Goal: Task Accomplishment & Management: Complete application form

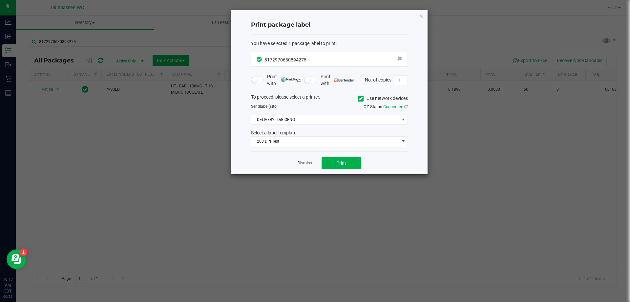
click at [308, 165] on link "Dismiss" at bounding box center [305, 163] width 14 height 6
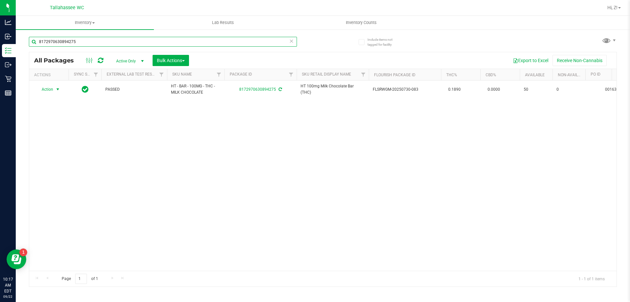
click at [220, 38] on input "8172970630894275" at bounding box center [163, 42] width 268 height 10
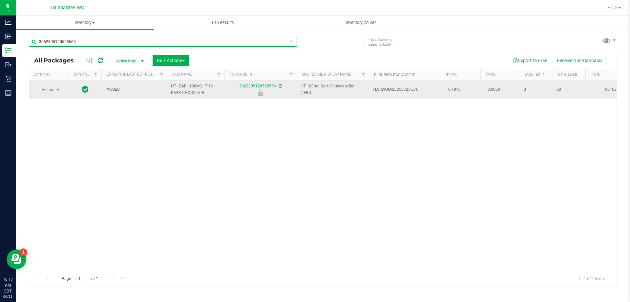
type input "3062805120528566"
click at [54, 90] on span "select" at bounding box center [58, 89] width 8 height 9
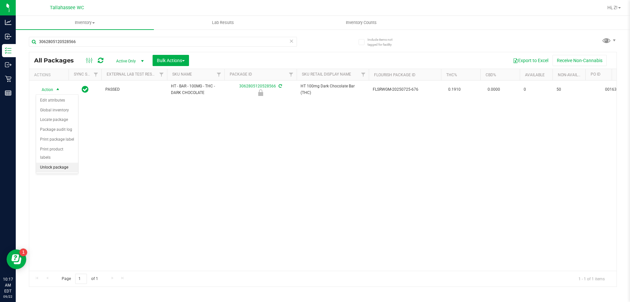
click at [67, 163] on li "Unlock package" at bounding box center [57, 168] width 42 height 10
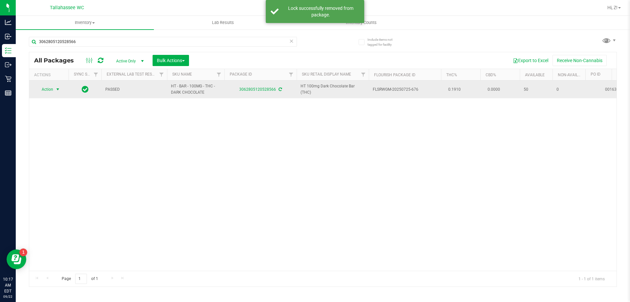
click at [54, 92] on span "select" at bounding box center [58, 89] width 8 height 9
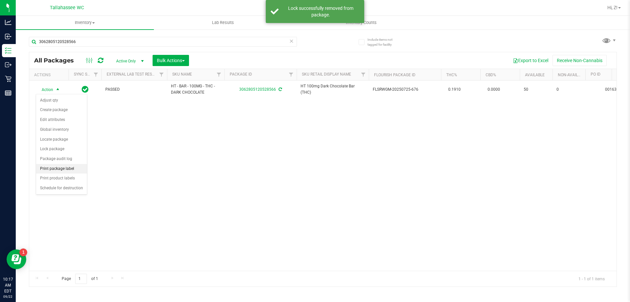
click at [77, 169] on li "Print package label" at bounding box center [61, 169] width 51 height 10
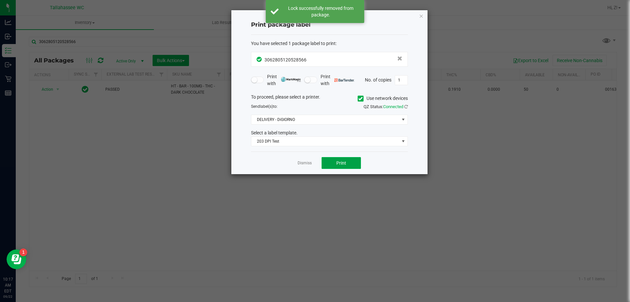
click at [347, 166] on button "Print" at bounding box center [341, 163] width 39 height 12
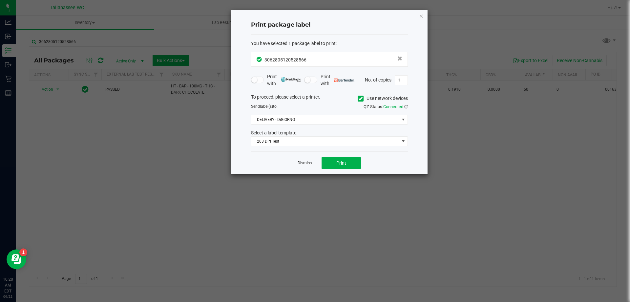
click at [306, 166] on link "Dismiss" at bounding box center [305, 163] width 14 height 6
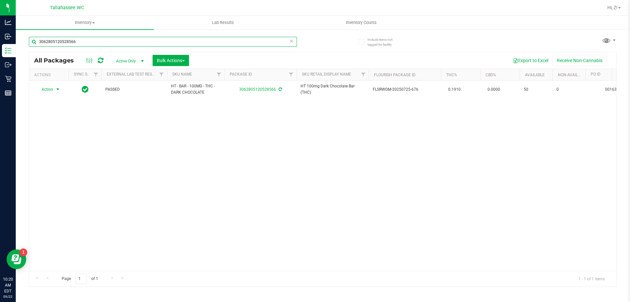
click at [221, 40] on input "3062805120528566" at bounding box center [163, 42] width 268 height 10
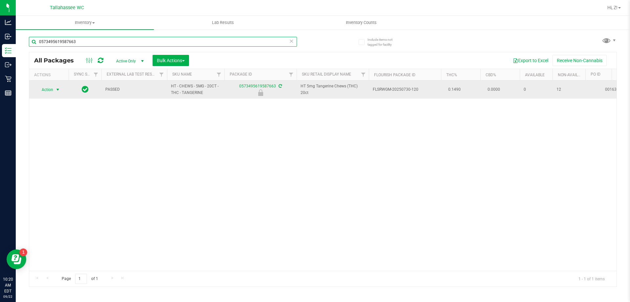
type input "0573495619587663"
click at [59, 91] on span "select" at bounding box center [57, 89] width 5 height 5
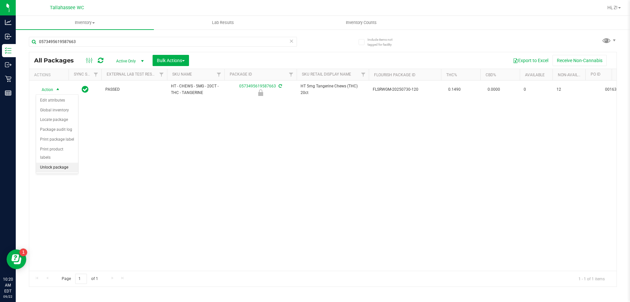
click at [60, 163] on li "Unlock package" at bounding box center [57, 168] width 42 height 10
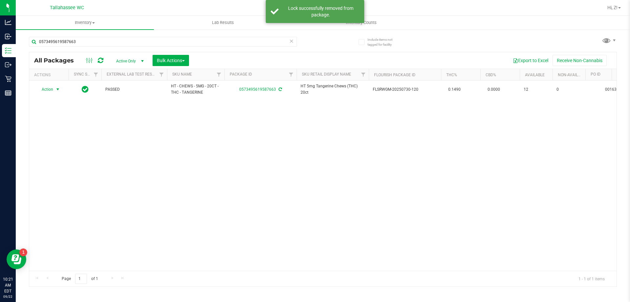
click at [53, 92] on span "Action" at bounding box center [45, 89] width 18 height 9
click at [76, 166] on li "Print package label" at bounding box center [61, 169] width 51 height 10
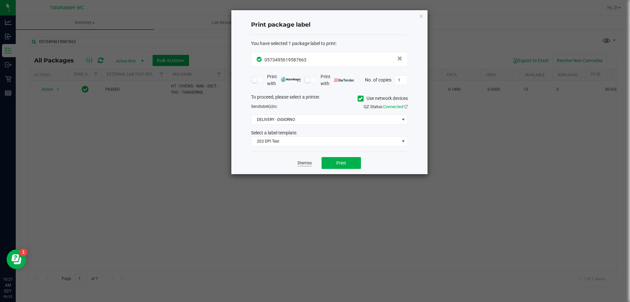
click at [305, 161] on link "Dismiss" at bounding box center [305, 163] width 14 height 6
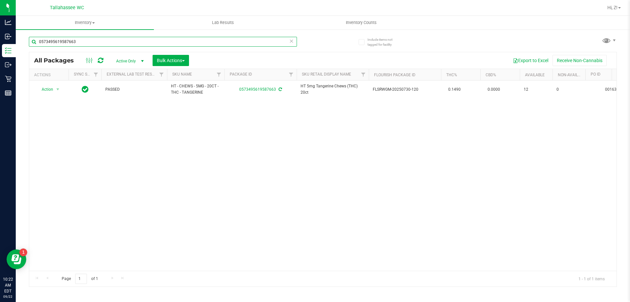
click at [164, 41] on input "0573495619587663" at bounding box center [163, 42] width 268 height 10
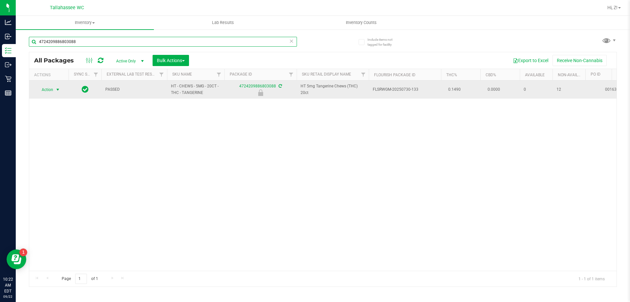
type input "4724209886803088"
click at [52, 91] on span "Action" at bounding box center [45, 89] width 18 height 9
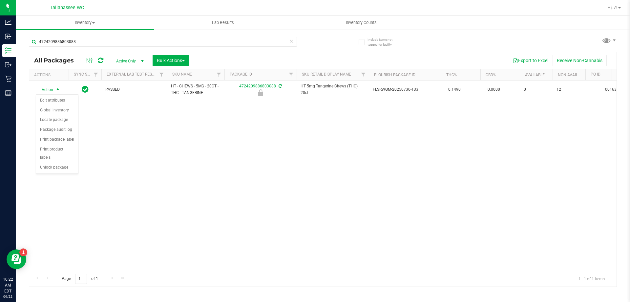
click at [71, 165] on div "Action Edit attributes Global inventory Locate package Package audit log Print …" at bounding box center [57, 134] width 43 height 80
click at [74, 163] on li "Unlock package" at bounding box center [57, 168] width 42 height 10
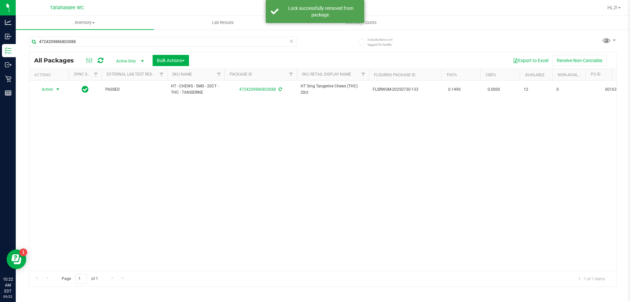
click at [50, 88] on span "Action" at bounding box center [45, 89] width 18 height 9
click at [84, 169] on li "Print package label" at bounding box center [61, 169] width 51 height 10
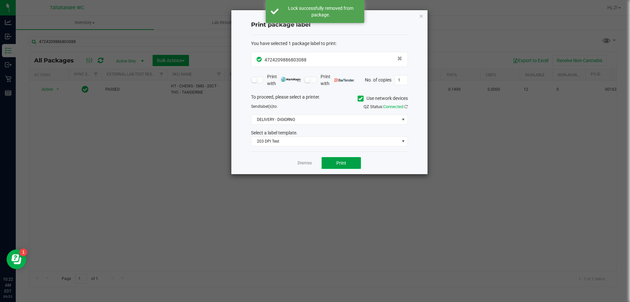
click at [334, 165] on button "Print" at bounding box center [341, 163] width 39 height 12
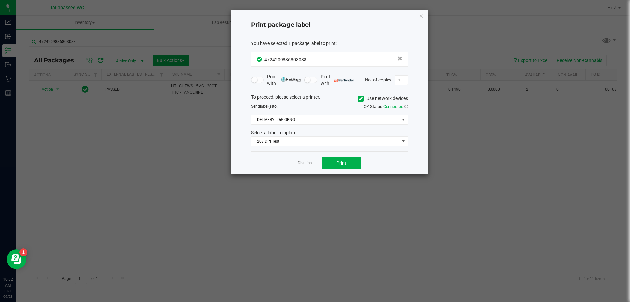
click at [420, 15] on icon "button" at bounding box center [421, 16] width 5 height 8
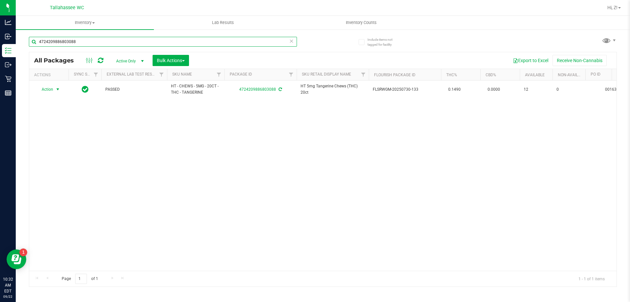
click at [154, 37] on input "4724209886803088" at bounding box center [163, 42] width 268 height 10
type input "9772293665559548"
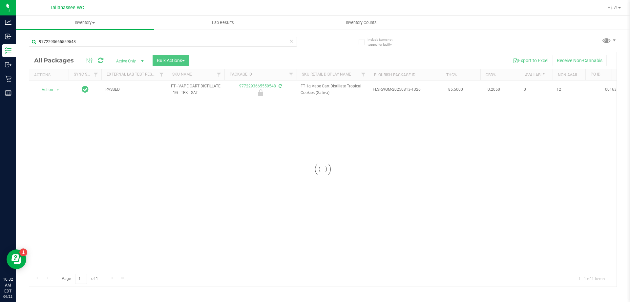
click at [56, 88] on div at bounding box center [323, 169] width 588 height 234
click at [53, 90] on span "Action" at bounding box center [45, 89] width 18 height 9
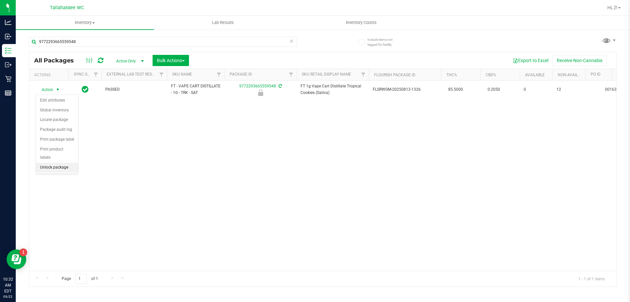
click at [61, 163] on li "Unlock package" at bounding box center [57, 168] width 42 height 10
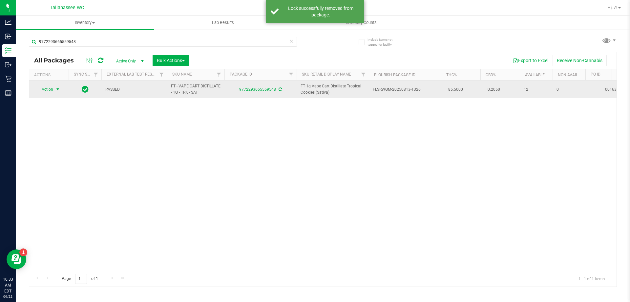
click at [57, 89] on span "select" at bounding box center [57, 89] width 5 height 5
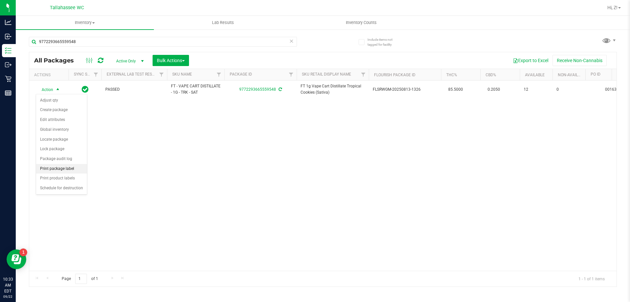
click at [61, 167] on li "Print package label" at bounding box center [61, 169] width 51 height 10
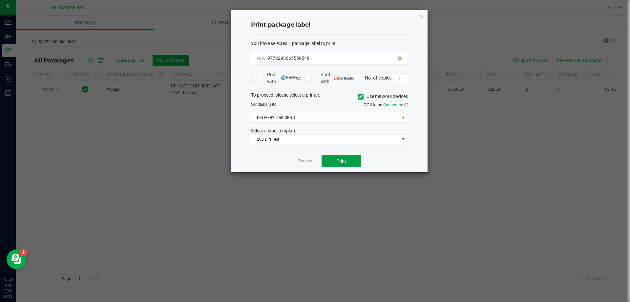
click at [348, 159] on button "Print" at bounding box center [341, 161] width 39 height 12
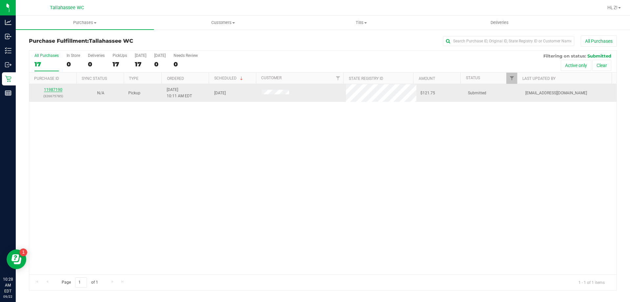
click at [49, 92] on link "11987190" at bounding box center [53, 89] width 18 height 5
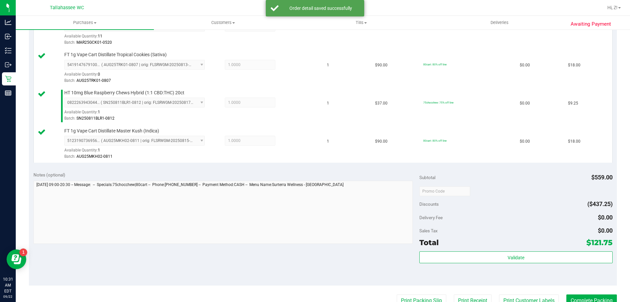
scroll to position [394, 0]
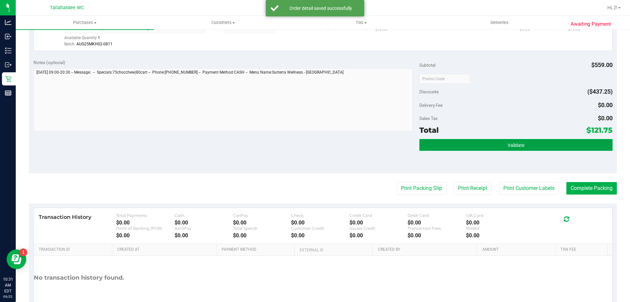
click at [494, 146] on button "Validate" at bounding box center [516, 145] width 193 height 12
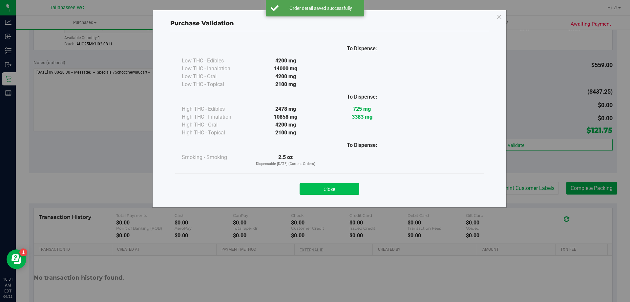
click at [340, 190] on button "Close" at bounding box center [330, 189] width 60 height 12
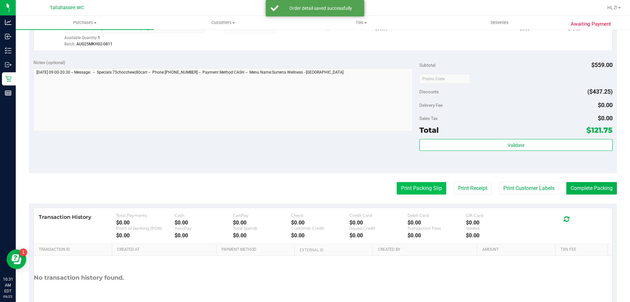
click at [400, 191] on button "Print Packing Slip" at bounding box center [422, 188] width 50 height 12
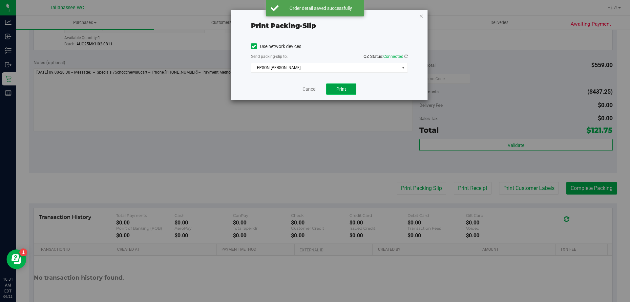
click at [345, 87] on span "Print" at bounding box center [342, 88] width 10 height 5
click at [343, 64] on span "EPSON-[PERSON_NAME]" at bounding box center [325, 67] width 148 height 9
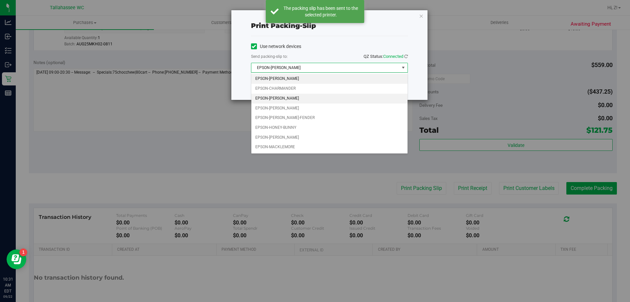
click at [293, 101] on li "EPSON-[PERSON_NAME]" at bounding box center [329, 99] width 156 height 10
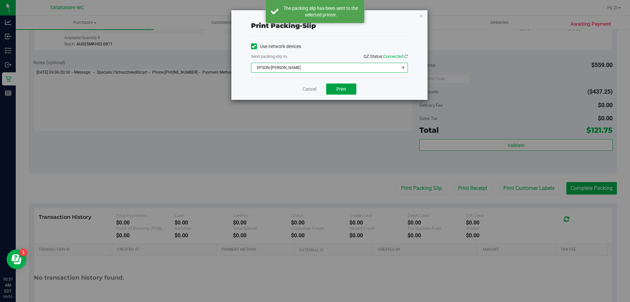
click at [346, 92] on button "Print" at bounding box center [341, 88] width 30 height 11
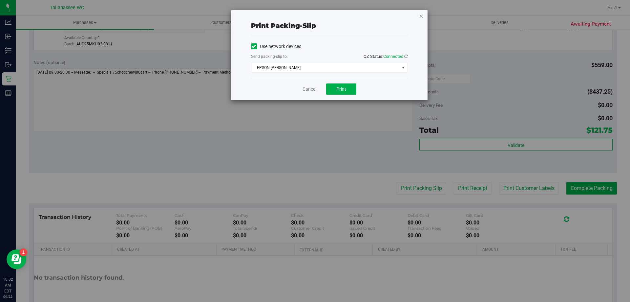
drag, startPoint x: 346, startPoint y: 92, endPoint x: 420, endPoint y: 14, distance: 107.3
click at [420, 14] on icon "button" at bounding box center [421, 16] width 5 height 8
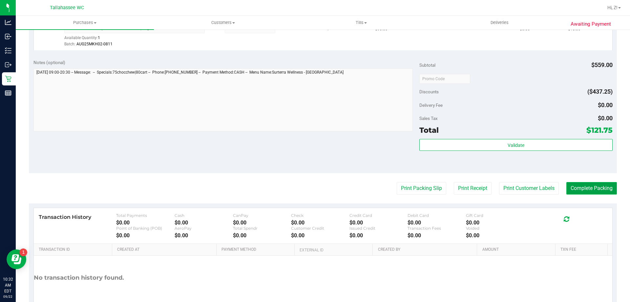
click at [572, 190] on button "Complete Packing" at bounding box center [592, 188] width 51 height 12
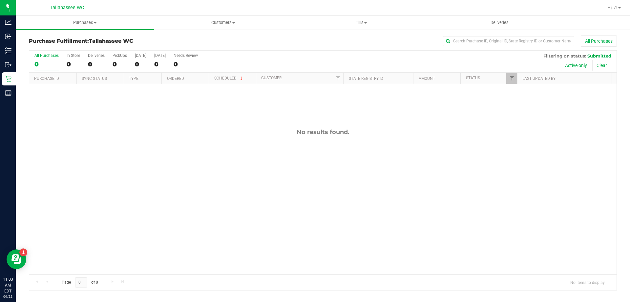
click at [126, 172] on div "No results found." at bounding box center [323, 201] width 588 height 234
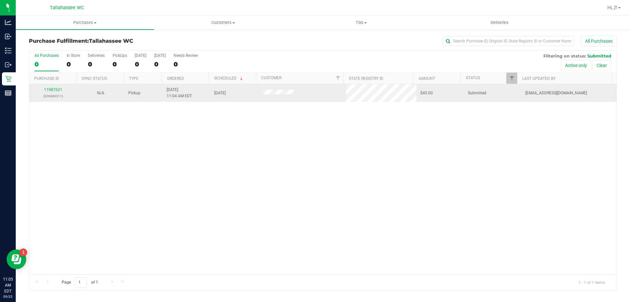
click at [51, 92] on div "11987621 (326683311)" at bounding box center [53, 93] width 40 height 12
click at [53, 89] on link "11987621" at bounding box center [53, 89] width 18 height 5
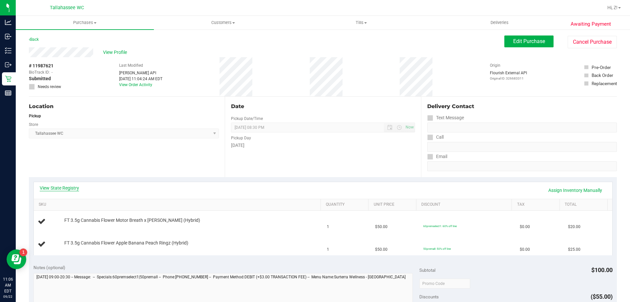
click at [62, 185] on link "View State Registry" at bounding box center [59, 188] width 39 height 7
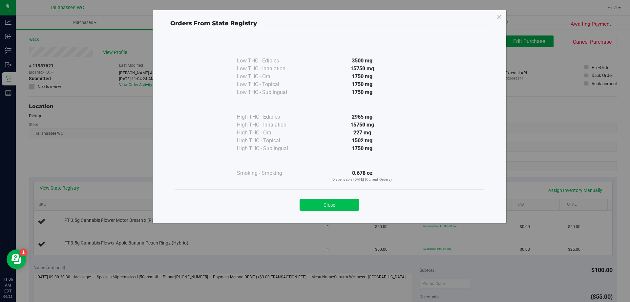
click at [336, 203] on button "Close" at bounding box center [330, 205] width 60 height 12
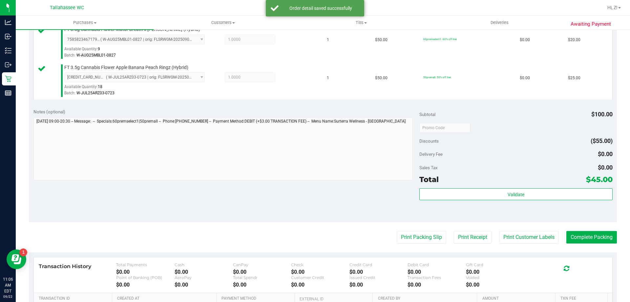
scroll to position [230, 0]
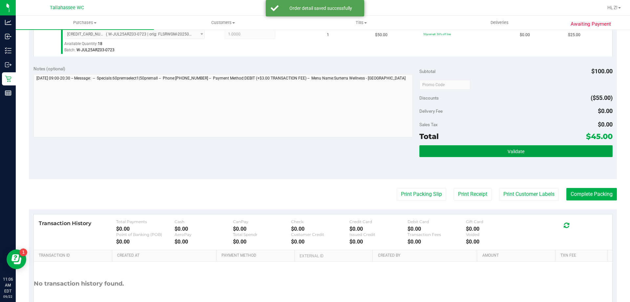
click at [527, 145] on button "Validate" at bounding box center [516, 151] width 193 height 12
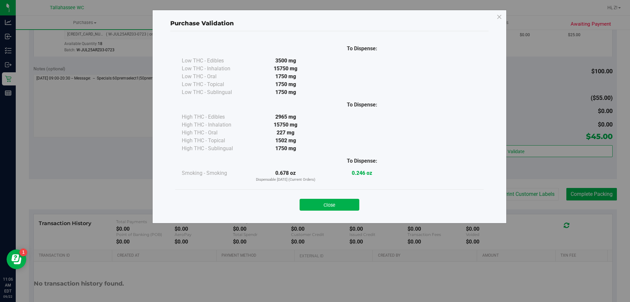
click at [338, 204] on button "Close" at bounding box center [330, 205] width 60 height 12
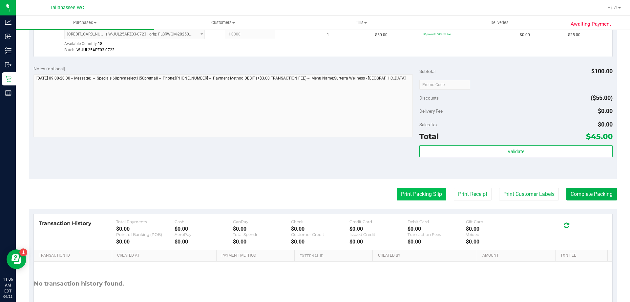
click at [401, 192] on button "Print Packing Slip" at bounding box center [422, 194] width 50 height 12
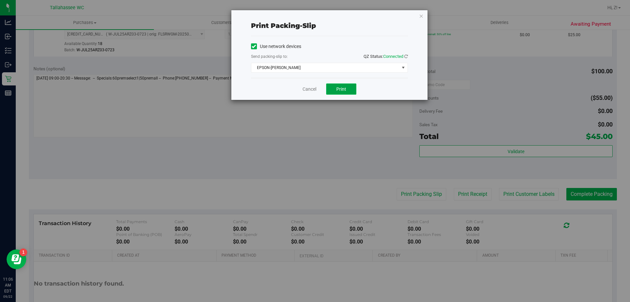
click at [339, 89] on span "Print" at bounding box center [342, 88] width 10 height 5
click at [423, 18] on icon "button" at bounding box center [421, 16] width 5 height 8
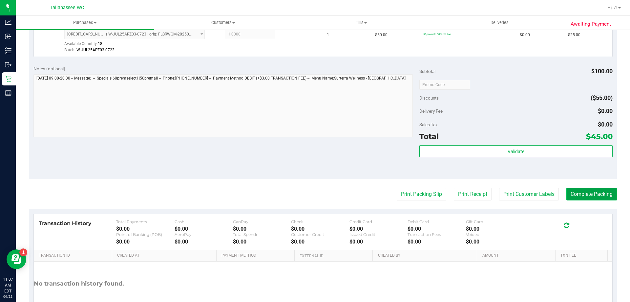
click at [572, 198] on button "Complete Packing" at bounding box center [592, 194] width 51 height 12
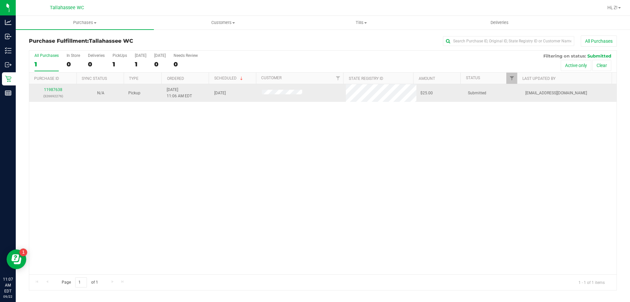
click at [50, 87] on div "11987638 (326692276)" at bounding box center [53, 93] width 40 height 12
click at [53, 91] on link "11987638" at bounding box center [53, 89] width 18 height 5
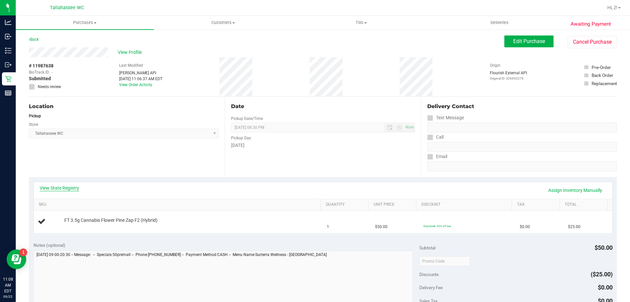
click at [64, 186] on link "View State Registry" at bounding box center [59, 188] width 39 height 7
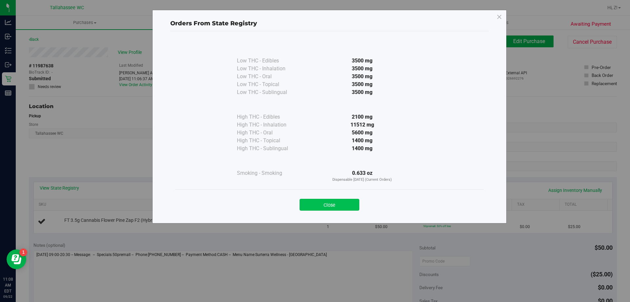
click at [332, 208] on button "Close" at bounding box center [330, 205] width 60 height 12
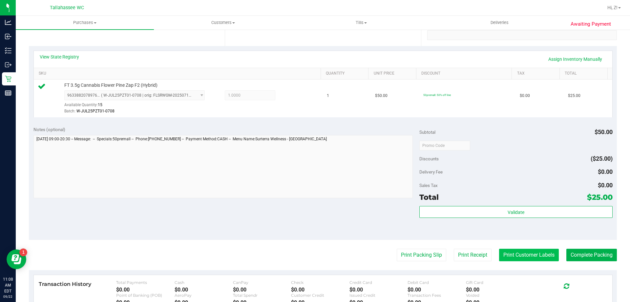
scroll to position [197, 0]
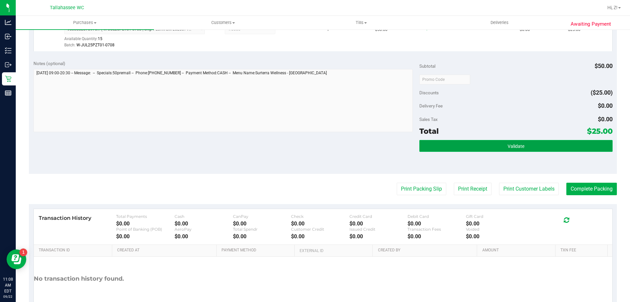
click at [510, 146] on span "Validate" at bounding box center [516, 145] width 17 height 5
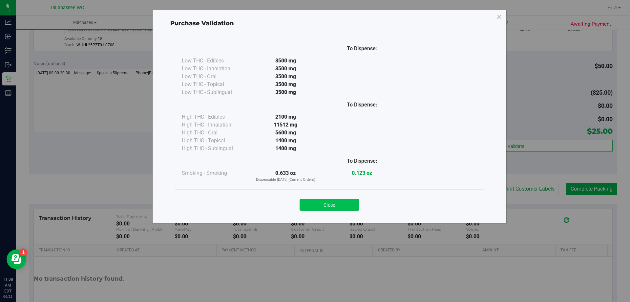
click at [336, 210] on button "Close" at bounding box center [330, 205] width 60 height 12
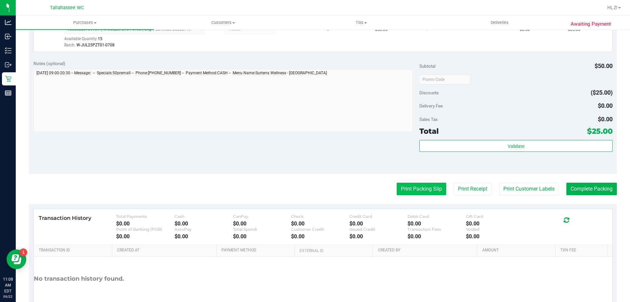
click at [426, 187] on button "Print Packing Slip" at bounding box center [422, 189] width 50 height 12
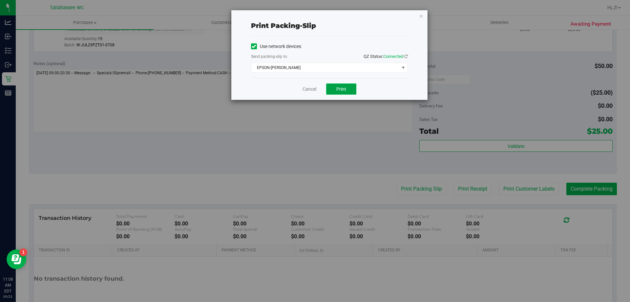
click at [342, 88] on span "Print" at bounding box center [342, 88] width 10 height 5
click at [421, 14] on icon "button" at bounding box center [421, 16] width 5 height 8
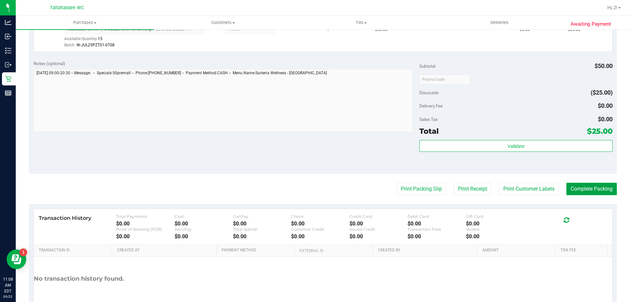
click at [577, 190] on button "Complete Packing" at bounding box center [592, 189] width 51 height 12
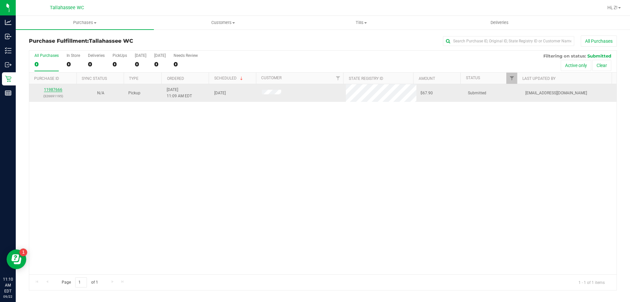
click at [53, 90] on link "11987666" at bounding box center [53, 89] width 18 height 5
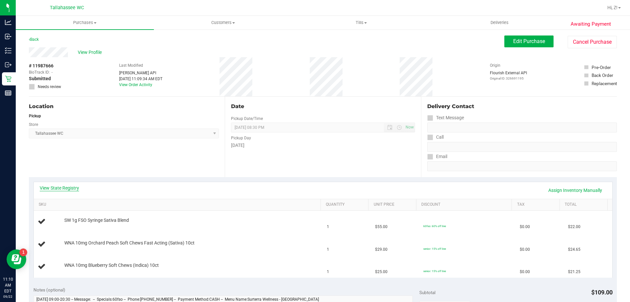
click at [56, 185] on link "View State Registry" at bounding box center [59, 188] width 39 height 7
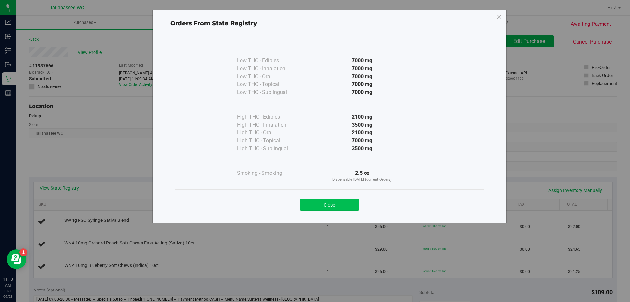
click at [336, 207] on button "Close" at bounding box center [330, 205] width 60 height 12
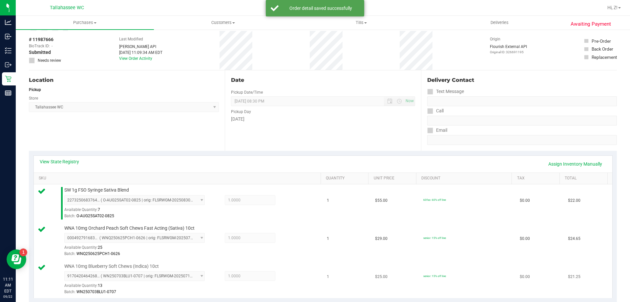
scroll to position [131, 0]
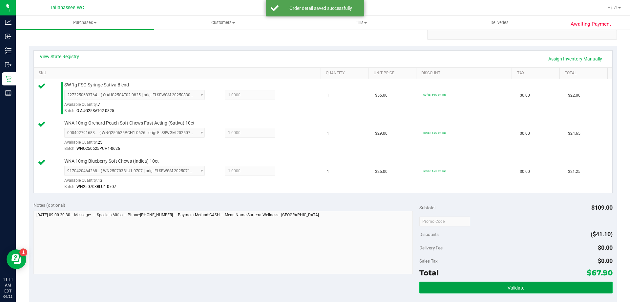
click at [525, 288] on button "Validate" at bounding box center [516, 287] width 193 height 12
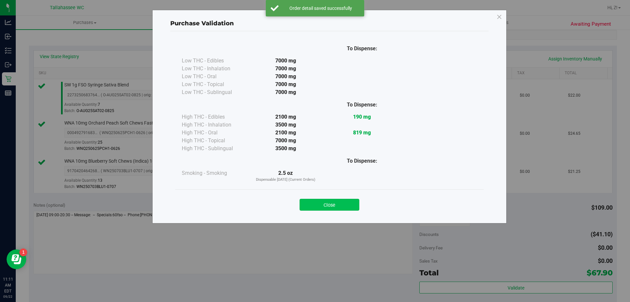
click at [348, 207] on button "Close" at bounding box center [330, 205] width 60 height 12
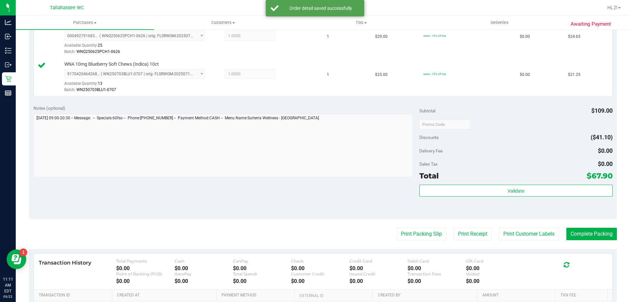
scroll to position [295, 0]
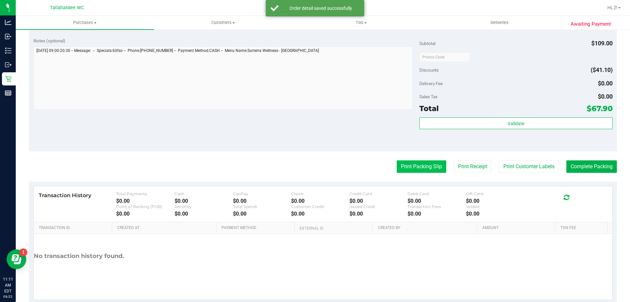
click at [421, 169] on button "Print Packing Slip" at bounding box center [422, 166] width 50 height 12
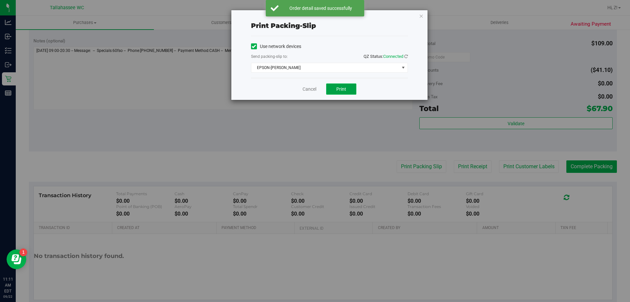
click at [342, 92] on button "Print" at bounding box center [341, 88] width 30 height 11
click at [421, 16] on icon "button" at bounding box center [421, 16] width 5 height 8
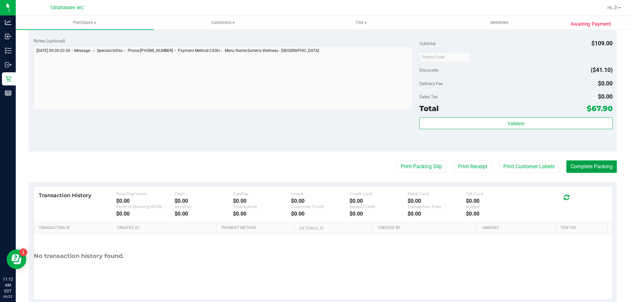
click at [570, 166] on button "Complete Packing" at bounding box center [592, 166] width 51 height 12
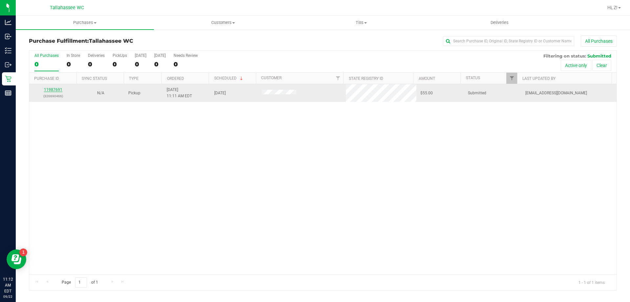
click at [55, 90] on link "11987691" at bounding box center [53, 89] width 18 height 5
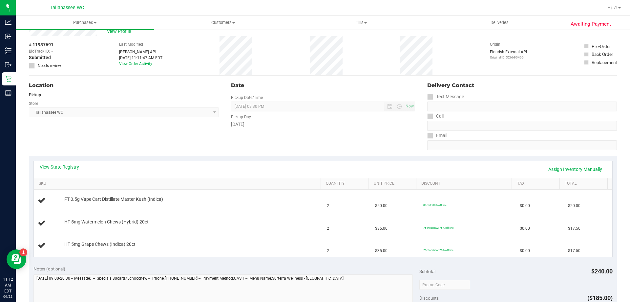
scroll to position [33, 0]
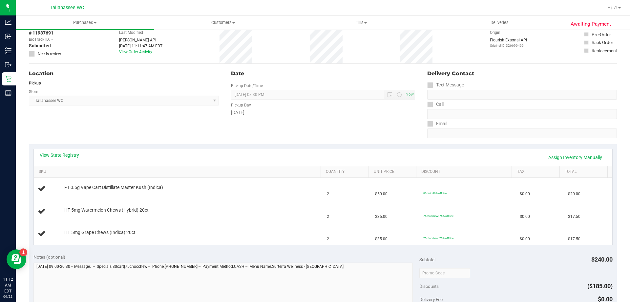
click at [70, 164] on div "View State Registry Assign Inventory Manually" at bounding box center [323, 157] width 579 height 17
click at [70, 155] on link "View State Registry" at bounding box center [59, 155] width 39 height 7
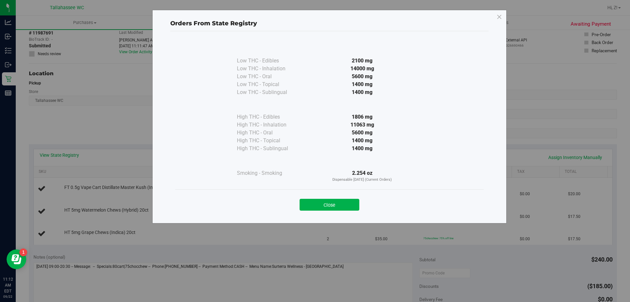
click at [331, 211] on div "Close" at bounding box center [329, 202] width 309 height 27
click at [326, 208] on button "Close" at bounding box center [330, 205] width 60 height 12
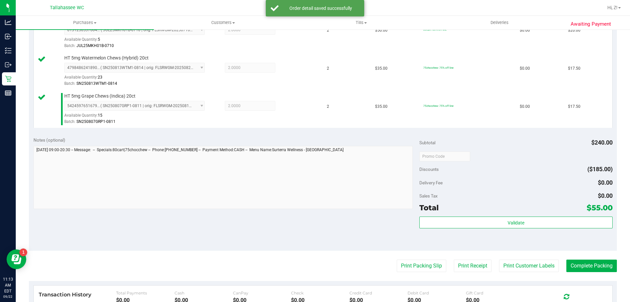
scroll to position [263, 0]
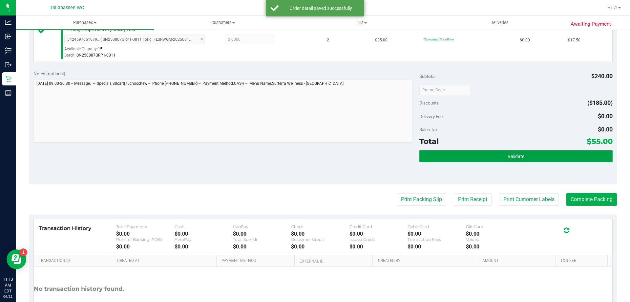
click at [492, 160] on button "Validate" at bounding box center [516, 156] width 193 height 12
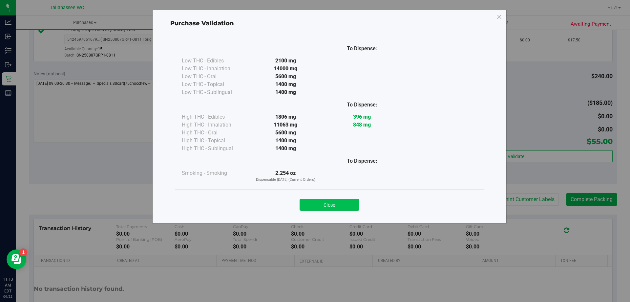
click at [333, 204] on button "Close" at bounding box center [330, 205] width 60 height 12
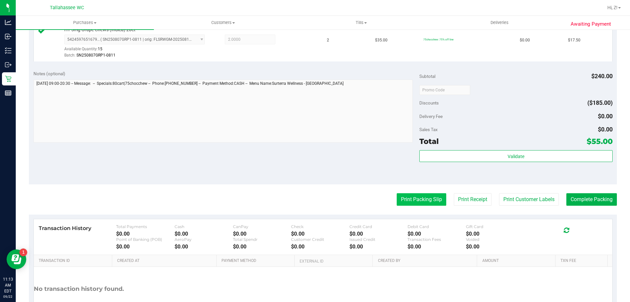
click at [424, 204] on button "Print Packing Slip" at bounding box center [422, 199] width 50 height 12
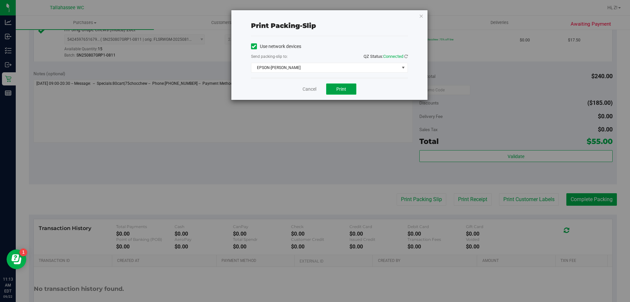
click at [339, 88] on span "Print" at bounding box center [342, 88] width 10 height 5
click at [421, 10] on div "Print packing-slip Use network devices Send packing-slip to: QZ Status: Connect…" at bounding box center [317, 151] width 635 height 302
click at [421, 15] on icon "button" at bounding box center [421, 16] width 5 height 8
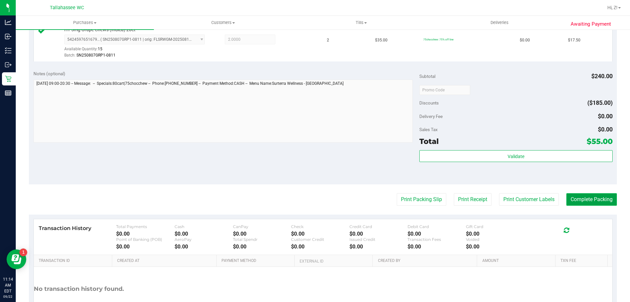
click at [583, 200] on button "Complete Packing" at bounding box center [592, 199] width 51 height 12
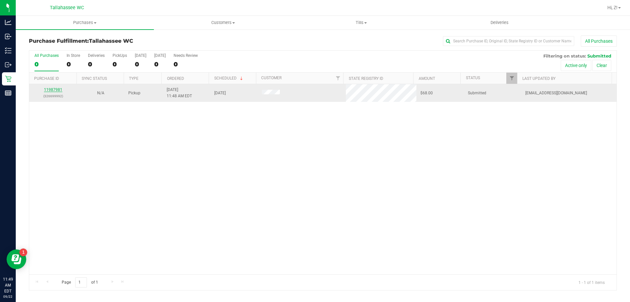
click at [59, 88] on link "11987981" at bounding box center [53, 89] width 18 height 5
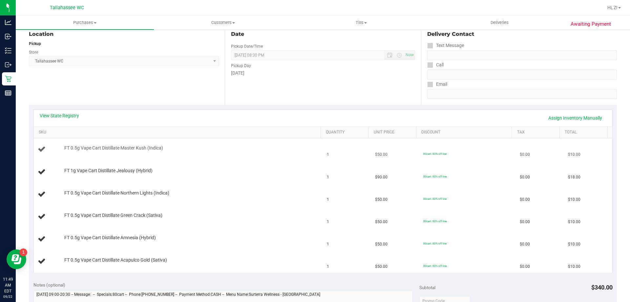
scroll to position [98, 0]
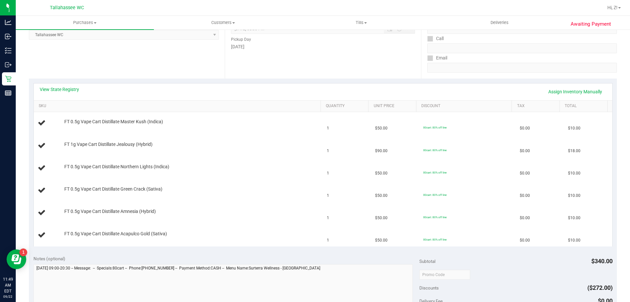
click at [60, 94] on div "View State Registry Assign Inventory Manually" at bounding box center [323, 91] width 567 height 11
click at [62, 88] on link "View State Registry" at bounding box center [59, 89] width 39 height 7
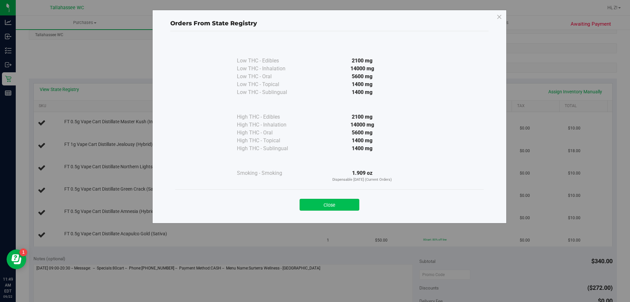
click at [329, 200] on button "Close" at bounding box center [330, 205] width 60 height 12
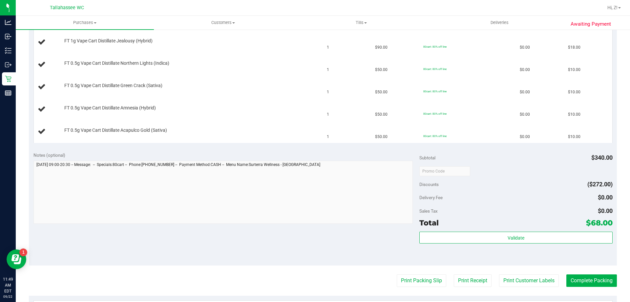
scroll to position [263, 0]
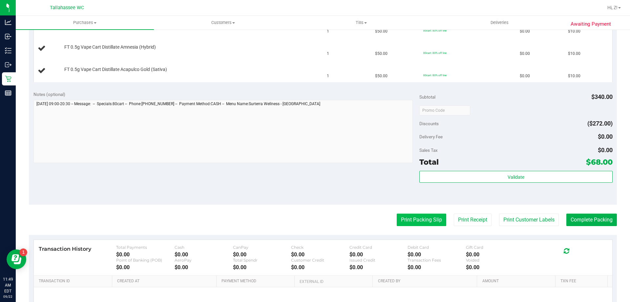
click at [418, 220] on button "Print Packing Slip" at bounding box center [422, 219] width 50 height 12
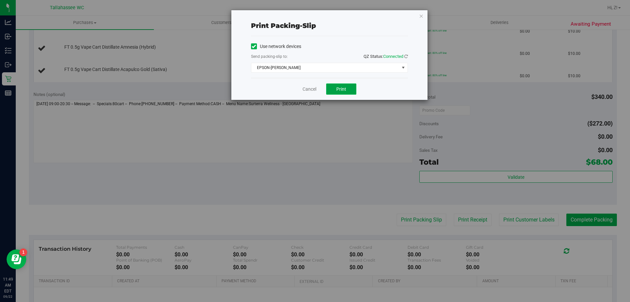
click at [350, 90] on button "Print" at bounding box center [341, 88] width 30 height 11
drag, startPoint x: 417, startPoint y: 12, endPoint x: 423, endPoint y: 15, distance: 6.8
click at [419, 13] on div "Print packing-slip Use network devices Send packing-slip to: QZ Status: Connect…" at bounding box center [329, 55] width 196 height 90
click at [423, 15] on icon "button" at bounding box center [421, 16] width 5 height 8
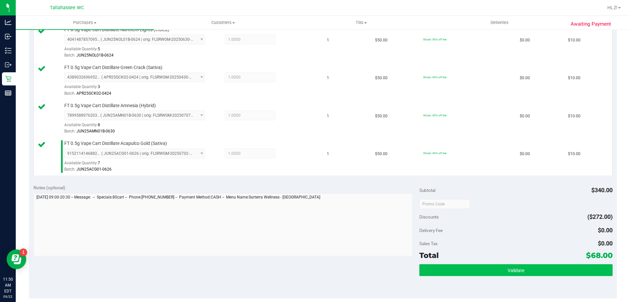
click at [487, 263] on div "Subtotal $340.00 Discounts ($272.00) Delivery Fee $0.00 Sales Tax $0.00 Total $…" at bounding box center [516, 238] width 193 height 109
click at [491, 265] on button "Validate" at bounding box center [516, 270] width 193 height 12
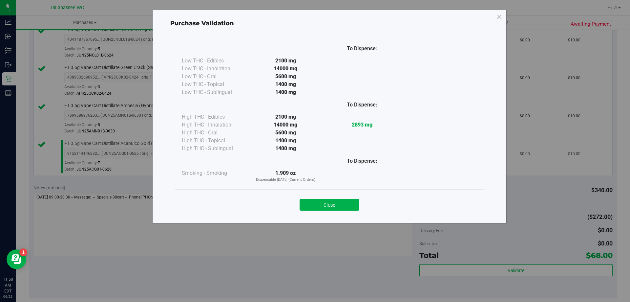
drag, startPoint x: 340, startPoint y: 205, endPoint x: 415, endPoint y: 169, distance: 83.7
click at [340, 205] on button "Close" at bounding box center [330, 205] width 60 height 12
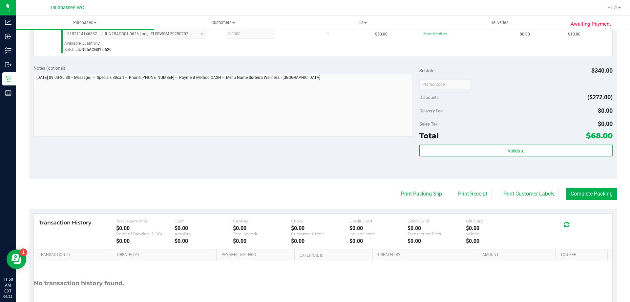
scroll to position [394, 0]
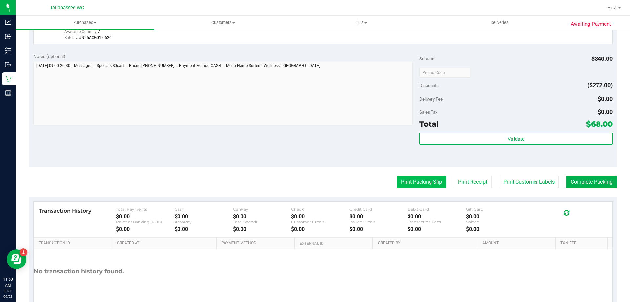
click at [412, 184] on button "Print Packing Slip" at bounding box center [422, 182] width 50 height 12
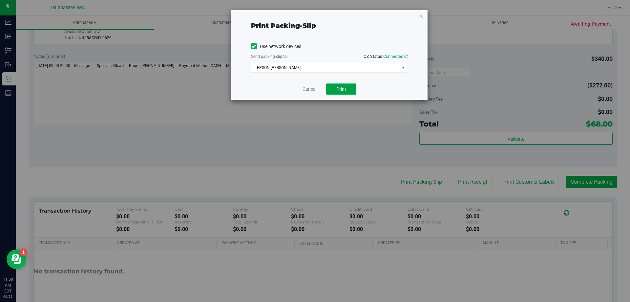
click at [336, 87] on button "Print" at bounding box center [341, 88] width 30 height 11
click at [421, 17] on icon "button" at bounding box center [421, 16] width 5 height 8
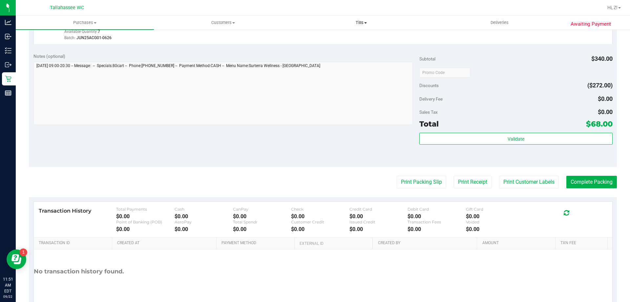
click at [421, 17] on uib-tab-heading "Tills Manage tills Reconcile e-payments" at bounding box center [362, 22] width 138 height 13
drag, startPoint x: 583, startPoint y: 190, endPoint x: 583, endPoint y: 183, distance: 7.2
click at [583, 183] on button "Complete Packing" at bounding box center [592, 182] width 51 height 12
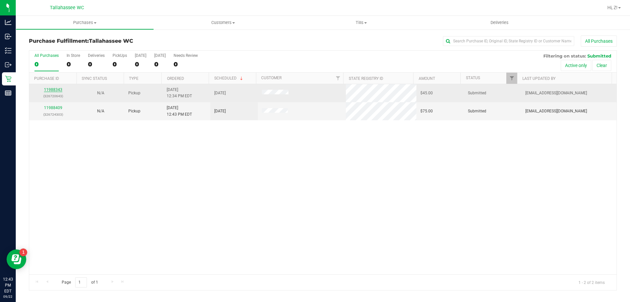
click at [54, 90] on link "11988343" at bounding box center [53, 89] width 18 height 5
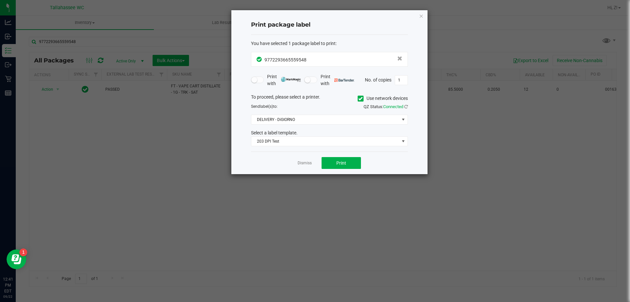
click at [418, 17] on div "Print package label You have selected 1 package label to print : 97722936655595…" at bounding box center [329, 92] width 196 height 164
click at [422, 17] on icon "button" at bounding box center [421, 16] width 5 height 8
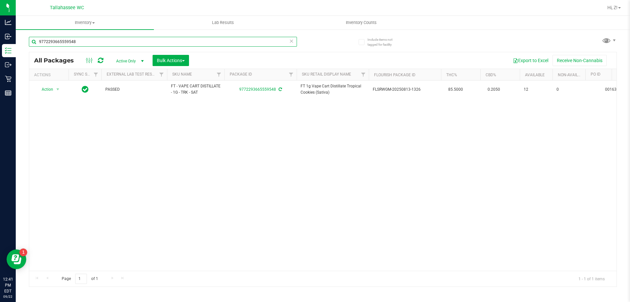
click at [166, 41] on input "9772293665559548" at bounding box center [163, 42] width 268 height 10
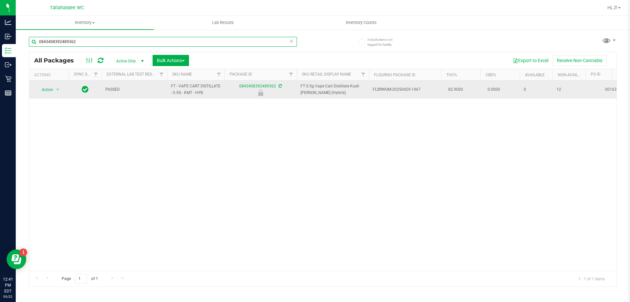
type input "0843408392489362"
click at [41, 89] on span "Action" at bounding box center [45, 89] width 18 height 9
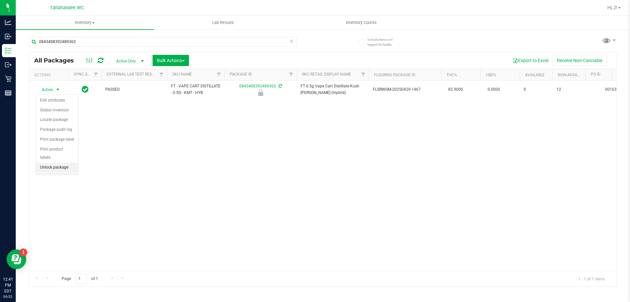
click at [69, 163] on li "Unlock package" at bounding box center [57, 168] width 42 height 10
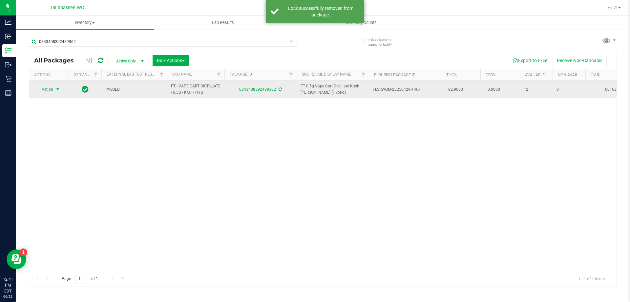
click at [52, 89] on span "Action" at bounding box center [45, 89] width 18 height 9
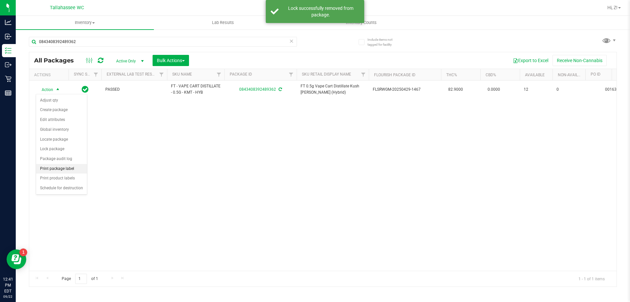
click at [69, 170] on li "Print package label" at bounding box center [61, 169] width 51 height 10
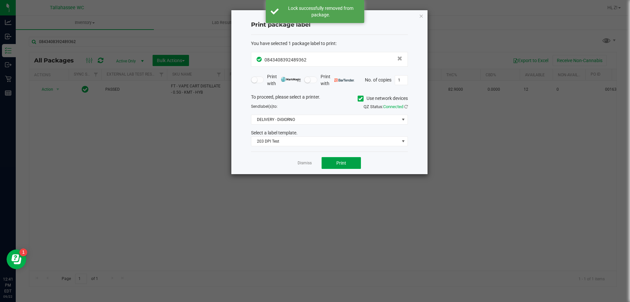
click at [339, 161] on span "Print" at bounding box center [342, 162] width 10 height 5
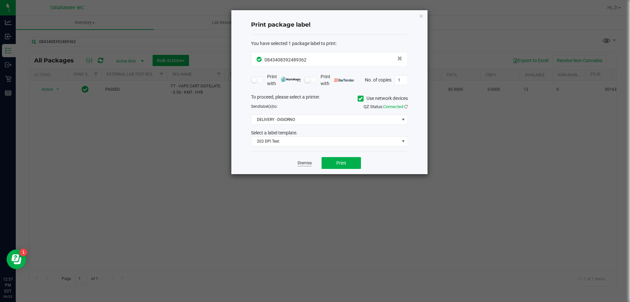
click at [308, 163] on link "Dismiss" at bounding box center [305, 163] width 14 height 6
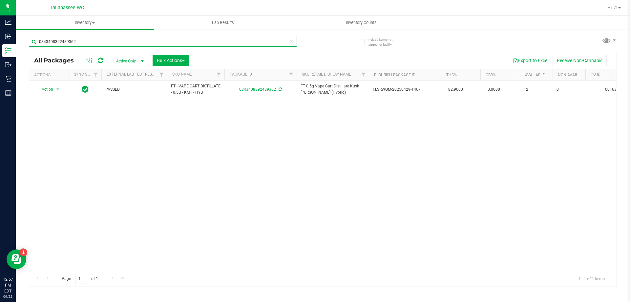
click at [198, 41] on input "0843408392489362" at bounding box center [163, 42] width 268 height 10
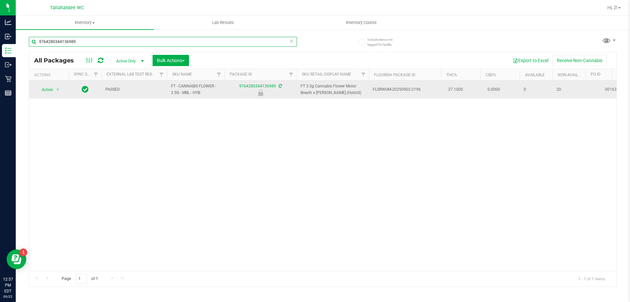
type input "9764280344136989"
click at [50, 87] on span "Action" at bounding box center [45, 89] width 18 height 9
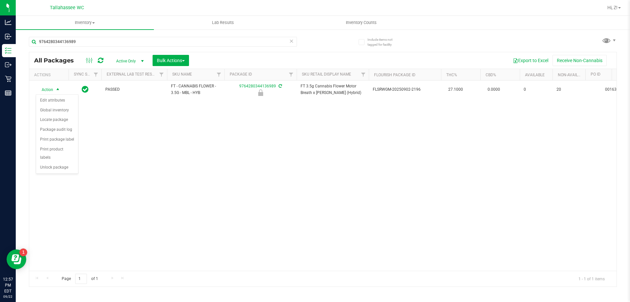
click at [69, 163] on li "Unlock package" at bounding box center [57, 168] width 42 height 10
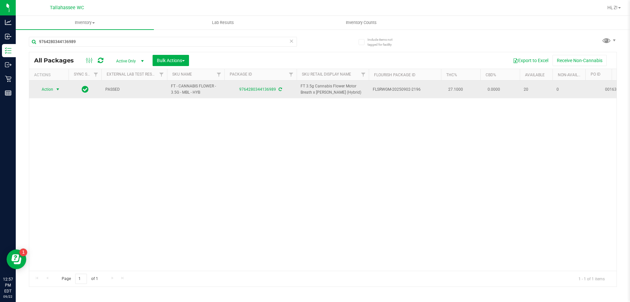
click at [54, 91] on span "select" at bounding box center [58, 89] width 8 height 9
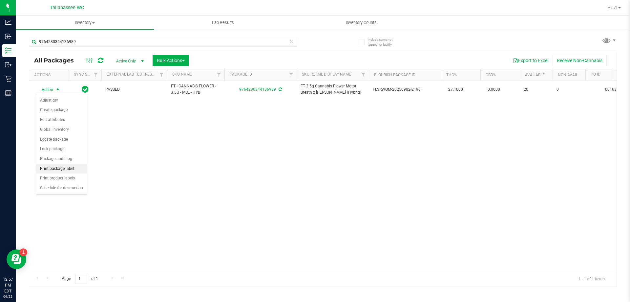
click at [77, 166] on li "Print package label" at bounding box center [61, 169] width 51 height 10
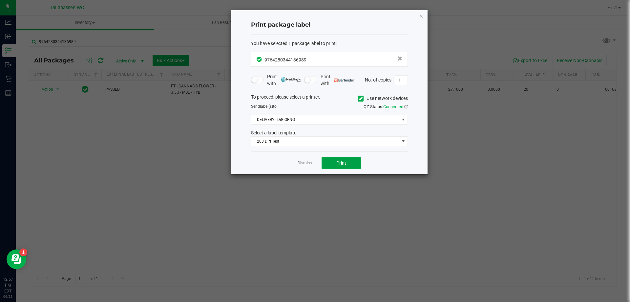
click at [348, 163] on button "Print" at bounding box center [341, 163] width 39 height 12
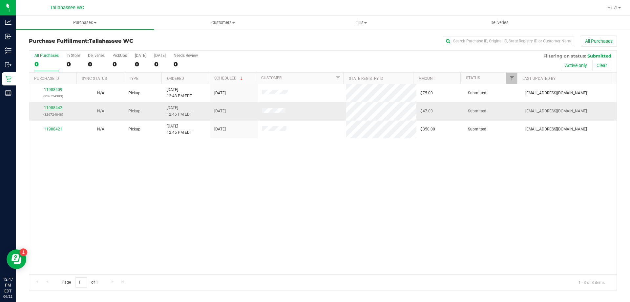
click at [56, 106] on link "11988442" at bounding box center [53, 107] width 18 height 5
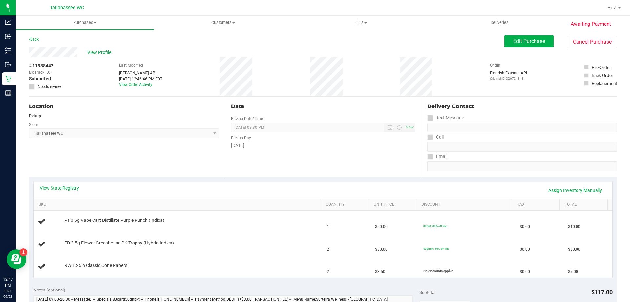
click at [78, 195] on div "View State Registry Assign Inventory Manually" at bounding box center [323, 190] width 567 height 11
click at [78, 200] on th "SKU" at bounding box center [177, 205] width 287 height 12
click at [71, 190] on link "View State Registry" at bounding box center [59, 188] width 39 height 7
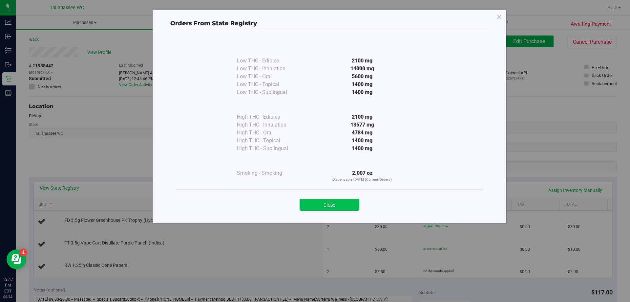
click at [326, 203] on button "Close" at bounding box center [330, 205] width 60 height 12
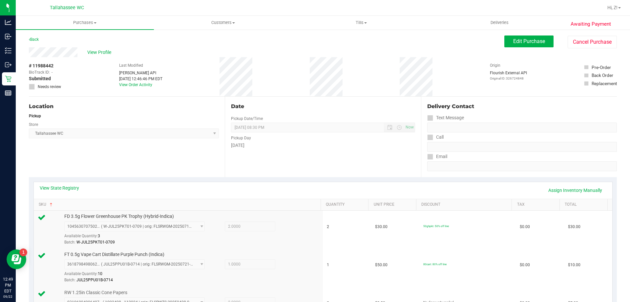
scroll to position [230, 0]
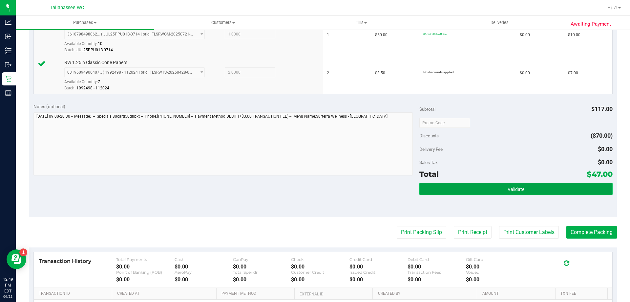
click at [481, 189] on button "Validate" at bounding box center [516, 189] width 193 height 12
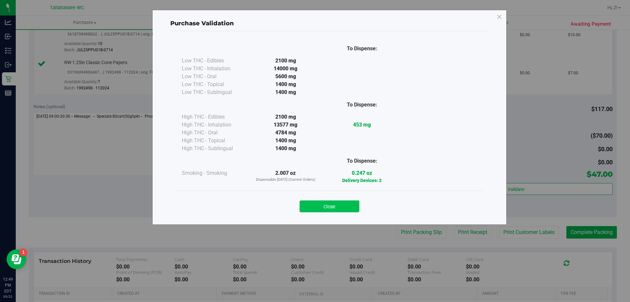
click at [326, 205] on button "Close" at bounding box center [330, 206] width 60 height 12
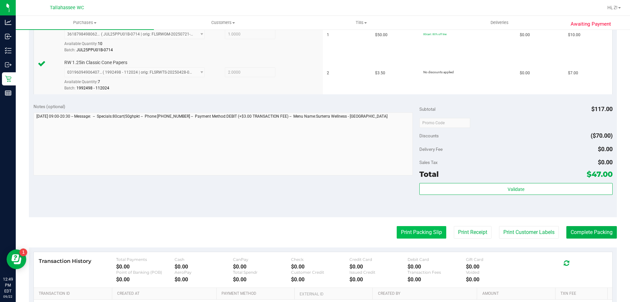
click at [407, 235] on button "Print Packing Slip" at bounding box center [422, 232] width 50 height 12
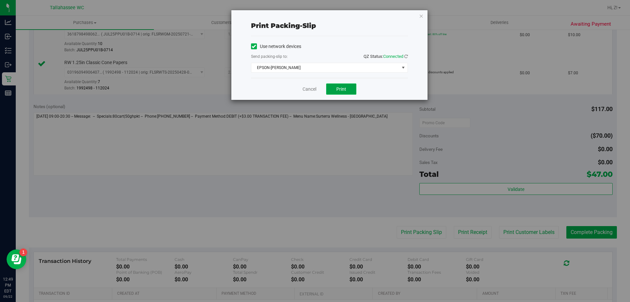
click at [330, 88] on button "Print" at bounding box center [341, 88] width 30 height 11
click at [422, 15] on icon "button" at bounding box center [421, 16] width 5 height 8
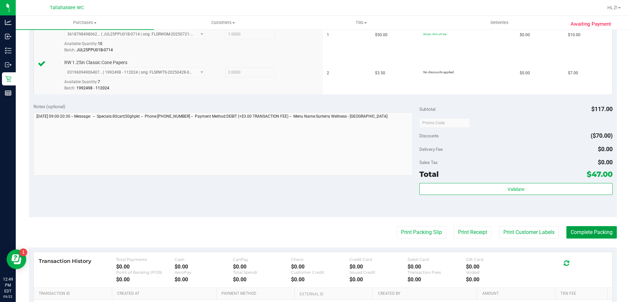
click at [579, 232] on button "Complete Packing" at bounding box center [592, 232] width 51 height 12
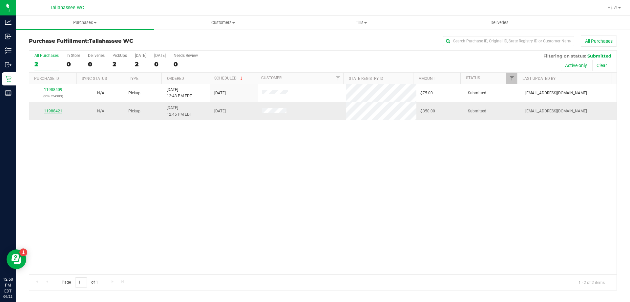
click at [59, 111] on link "11988421" at bounding box center [53, 111] width 18 height 5
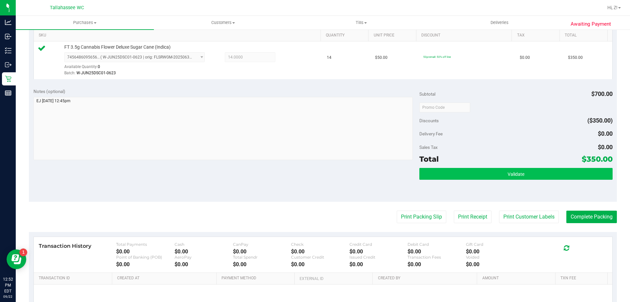
scroll to position [197, 0]
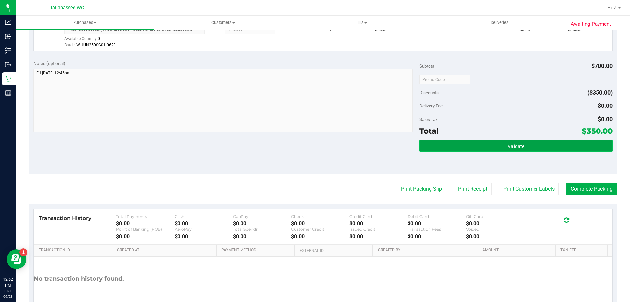
click at [519, 151] on button "Validate" at bounding box center [516, 146] width 193 height 12
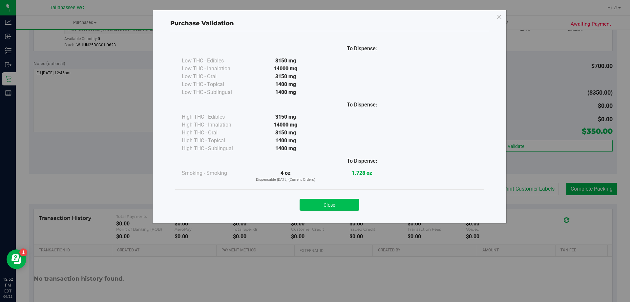
click at [335, 203] on button "Close" at bounding box center [330, 205] width 60 height 12
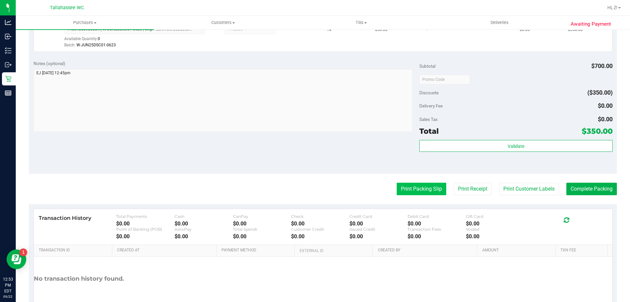
click at [410, 184] on button "Print Packing Slip" at bounding box center [422, 189] width 50 height 12
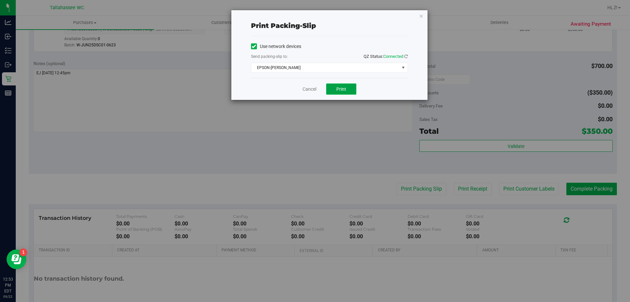
click at [337, 88] on span "Print" at bounding box center [342, 88] width 10 height 5
click at [421, 17] on icon "button" at bounding box center [421, 16] width 5 height 8
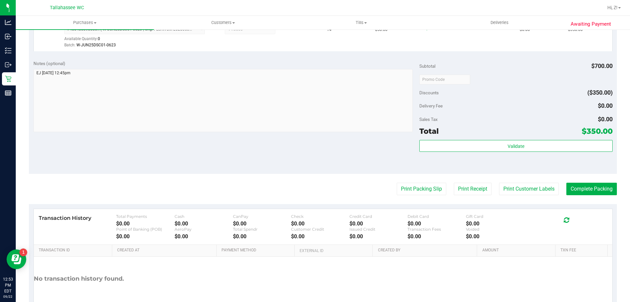
click at [597, 204] on div "Transaction History Total Payments $0.00 Cash $0.00 CanPay $0.00 Check $0.00 Cr…" at bounding box center [323, 265] width 588 height 123
click at [597, 197] on purchase-details "Back Edit Purchase Cancel Purchase View Profile # 11988421 BioTrack ID: - Submi…" at bounding box center [323, 82] width 588 height 488
click at [591, 188] on button "Complete Packing" at bounding box center [592, 189] width 51 height 12
